Goal: Transaction & Acquisition: Purchase product/service

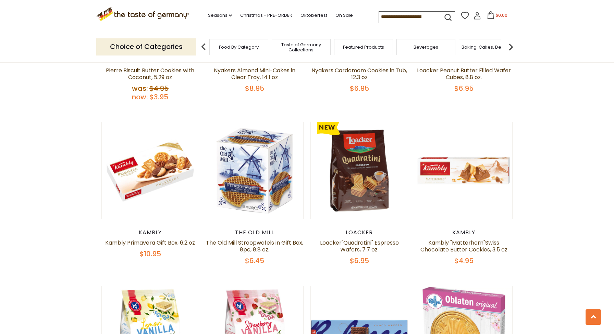
scroll to position [522, 0]
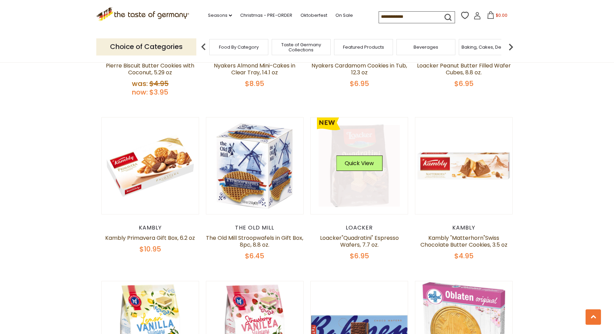
click at [372, 176] on div "Quick View" at bounding box center [359, 166] width 46 height 21
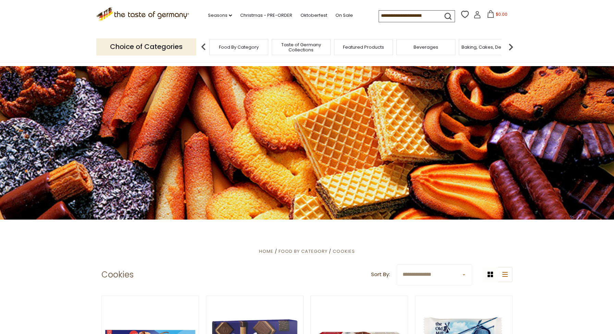
scroll to position [0, 0]
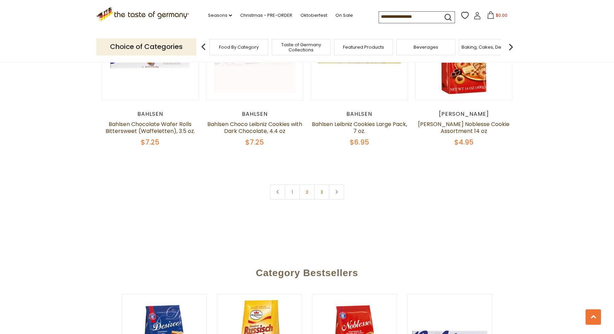
scroll to position [1633, 0]
click at [148, 117] on div "Bahlsen" at bounding box center [150, 114] width 98 height 7
click at [163, 62] on div "Quick View" at bounding box center [150, 51] width 46 height 21
click at [156, 57] on button "Quick View" at bounding box center [150, 48] width 46 height 15
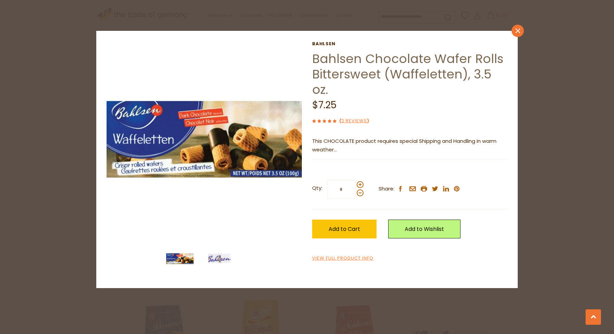
click at [520, 30] on icon "close" at bounding box center [517, 30] width 5 height 5
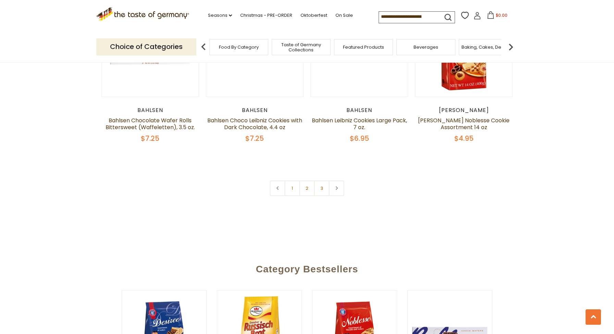
scroll to position [1638, 0]
click at [351, 53] on button "Quick View" at bounding box center [359, 44] width 46 height 15
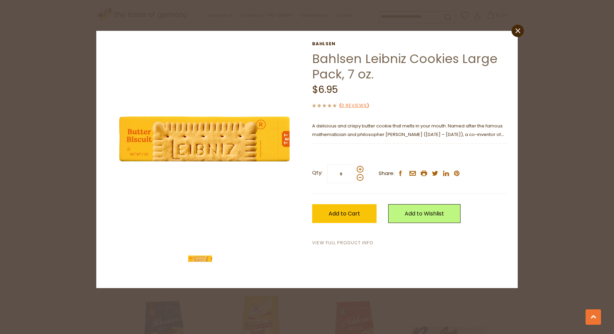
click at [365, 247] on link "View Full Product Info" at bounding box center [342, 242] width 61 height 7
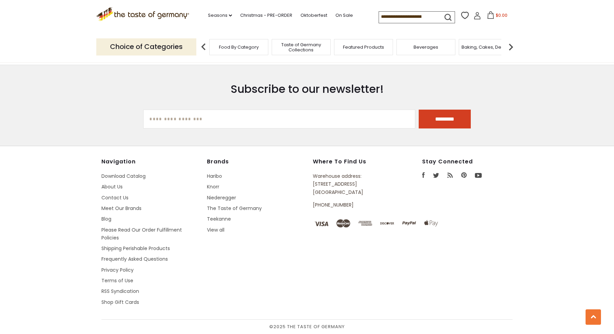
scroll to position [941, 0]
